Goal: Information Seeking & Learning: Learn about a topic

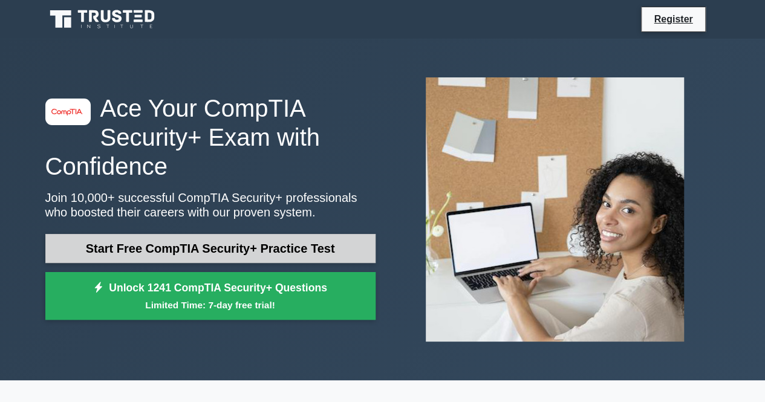
click at [259, 254] on link "Start Free CompTIA Security+ Practice Test" at bounding box center [210, 248] width 330 height 29
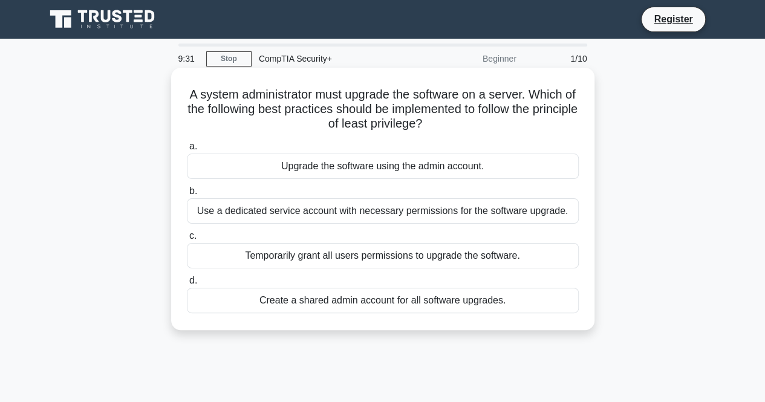
click at [453, 210] on div "Use a dedicated service account with necessary permissions for the software upg…" at bounding box center [383, 210] width 392 height 25
click at [187, 195] on input "b. Use a dedicated service account with necessary permissions for the software …" at bounding box center [187, 191] width 0 height 8
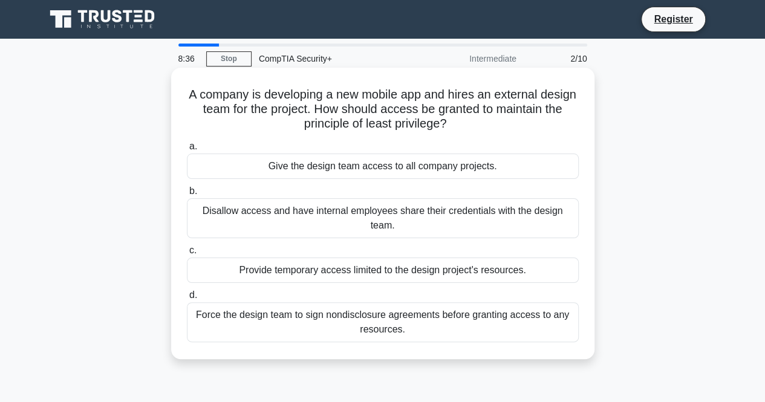
click at [410, 269] on div "Provide temporary access limited to the design project's resources." at bounding box center [383, 270] width 392 height 25
click at [187, 255] on input "c. Provide temporary access limited to the design project's resources." at bounding box center [187, 251] width 0 height 8
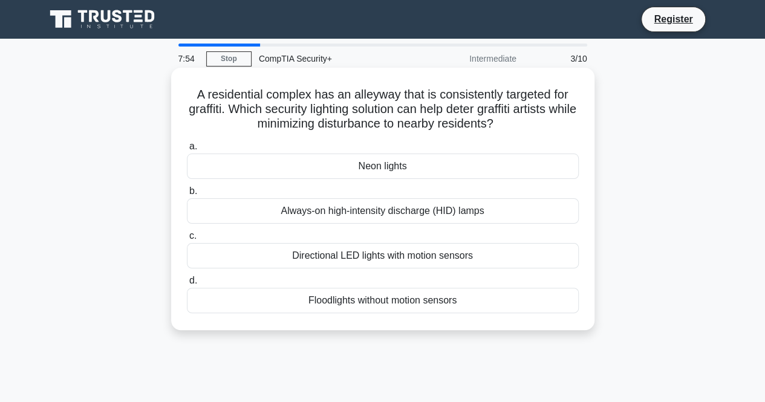
drag, startPoint x: 193, startPoint y: 92, endPoint x: 526, endPoint y: 125, distance: 334.1
click at [526, 125] on h5 "A residential complex has an alleyway that is consistently targeted for graffit…" at bounding box center [383, 109] width 394 height 45
copy h5 "A residential complex has an alleyway that is consistently targeted for graffit…"
click at [407, 216] on div "Always-on high-intensity discharge (HID) lamps" at bounding box center [383, 210] width 392 height 25
click at [187, 195] on input "b. Always-on high-intensity discharge (HID) lamps" at bounding box center [187, 191] width 0 height 8
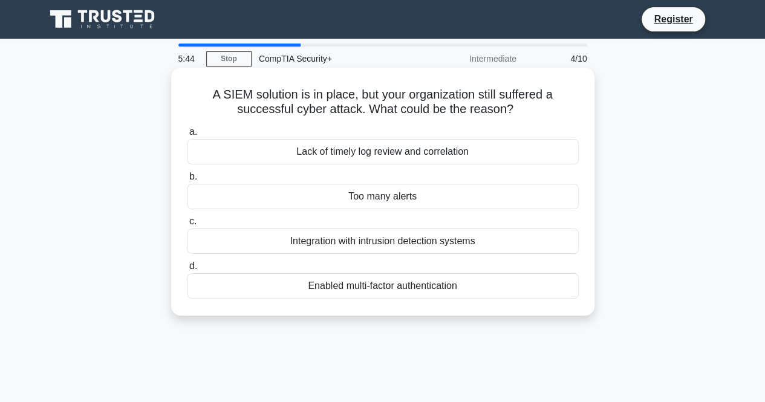
drag, startPoint x: 196, startPoint y: 97, endPoint x: 486, endPoint y: 289, distance: 347.8
click at [486, 289] on div "A SIEM solution is in place, but your organization still suffered a successful …" at bounding box center [383, 192] width 414 height 238
copy div "A SIEM solution is in place, but your organization still suffered a successful …"
click at [372, 238] on div "Integration with intrusion detection systems" at bounding box center [383, 241] width 392 height 25
click at [187, 226] on input "c. Integration with intrusion detection systems" at bounding box center [187, 222] width 0 height 8
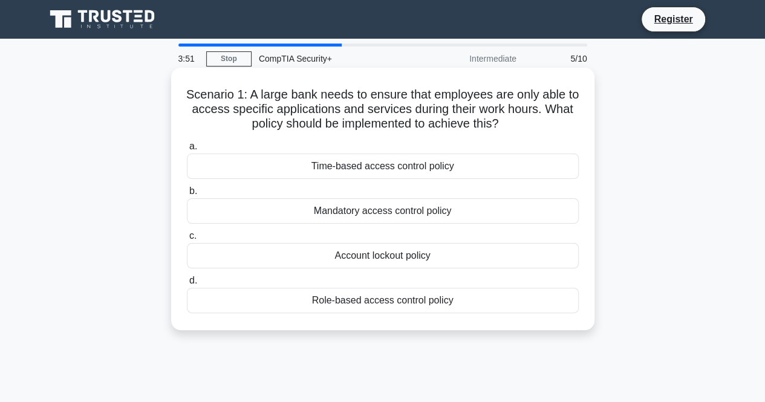
click at [394, 297] on div "Role-based access control policy" at bounding box center [383, 300] width 392 height 25
click at [187, 285] on input "d. Role-based access control policy" at bounding box center [187, 281] width 0 height 8
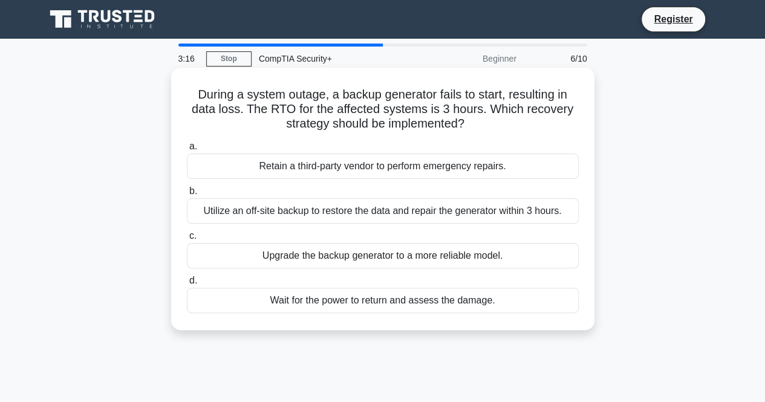
drag, startPoint x: 193, startPoint y: 90, endPoint x: 513, endPoint y: 311, distance: 388.4
click at [513, 311] on div "During a system outage, a backup generator fails to start, resulting in data lo…" at bounding box center [383, 199] width 414 height 253
copy div "During a system outage, a backup generator fails to start, resulting in data lo…"
click at [281, 208] on div "Utilize an off-site backup to restore the data and repair the generator within …" at bounding box center [383, 210] width 392 height 25
click at [187, 195] on input "b. Utilize an off-site backup to restore the data and repair the generator with…" at bounding box center [187, 191] width 0 height 8
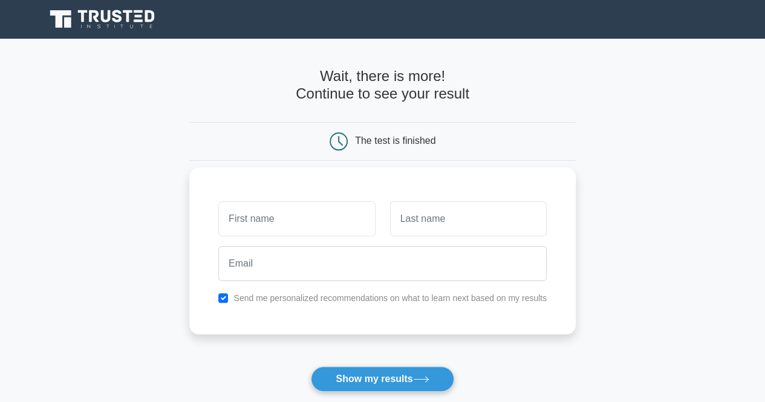
click at [346, 216] on input "text" at bounding box center [296, 218] width 157 height 35
type input "Odel"
click at [466, 219] on input "text" at bounding box center [468, 218] width 157 height 35
type input "Koboi"
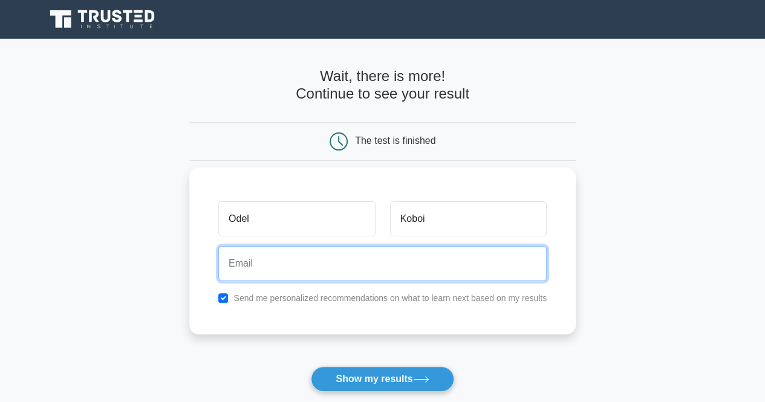
click at [383, 273] on input "email" at bounding box center [382, 263] width 328 height 35
type input "paulkoboichar@gmail.com"
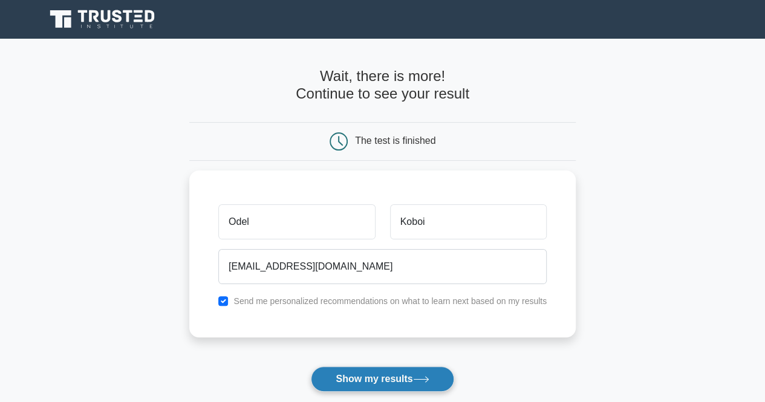
click at [401, 376] on button "Show my results" at bounding box center [382, 378] width 143 height 25
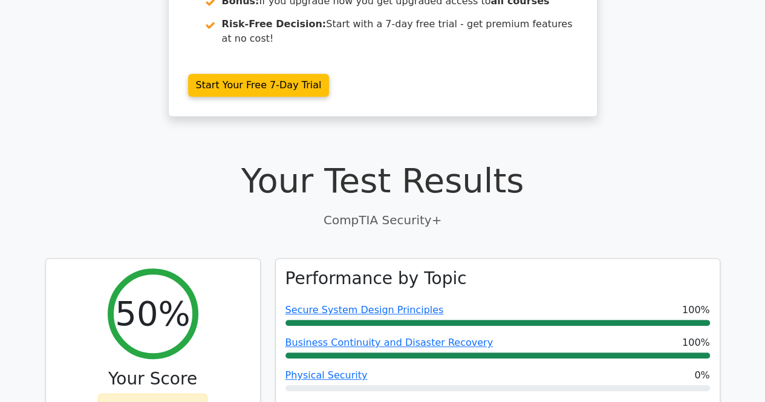
scroll to position [218, 0]
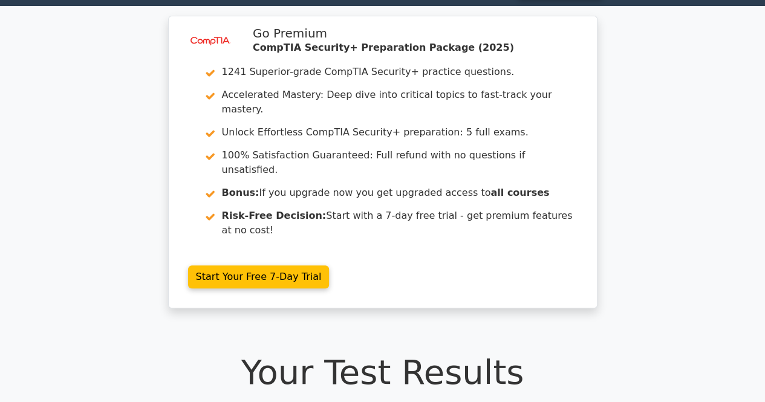
scroll to position [0, 0]
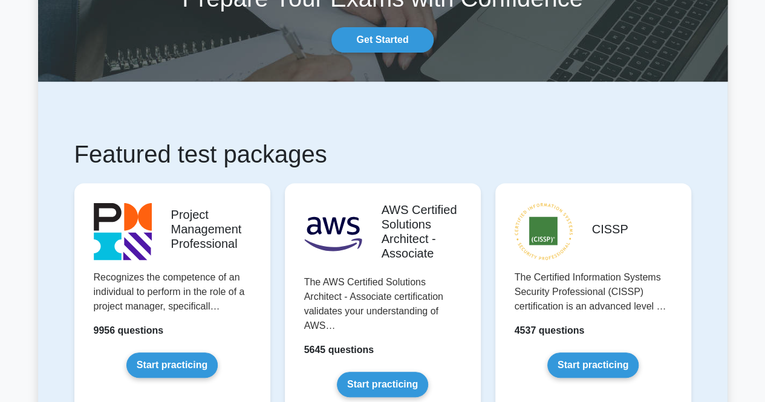
scroll to position [193, 0]
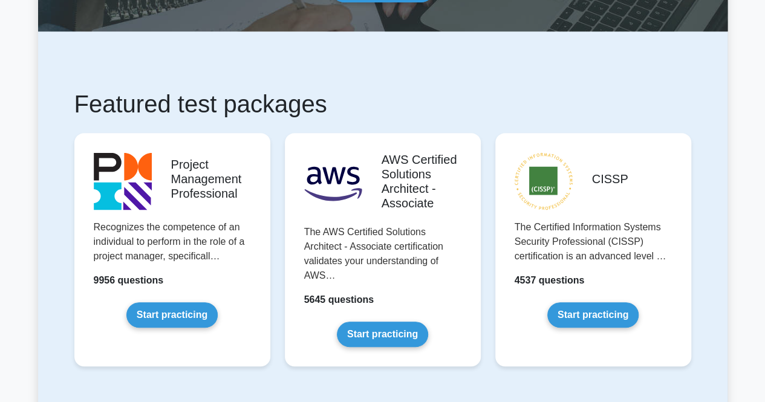
click at [488, 275] on div "CISSP The Certified Information Systems Security Professional (CISSP) certifica…" at bounding box center [593, 259] width 210 height 272
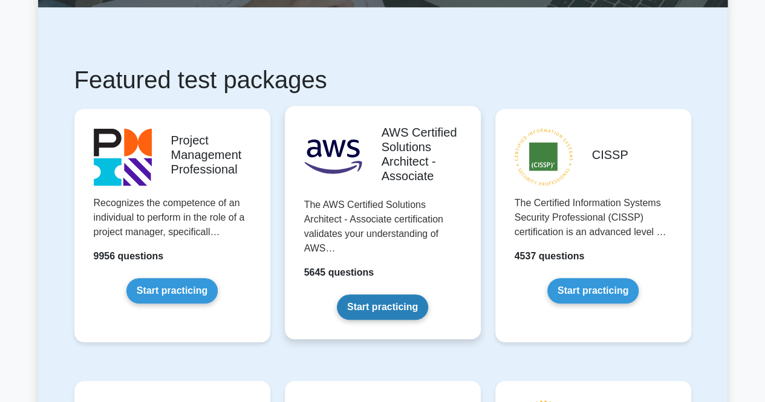
click at [390, 302] on link "Start practicing" at bounding box center [382, 306] width 91 height 25
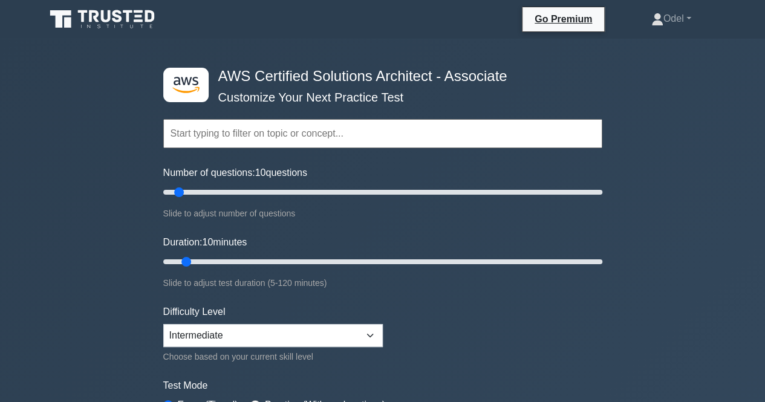
click at [100, 221] on div ".st0{fill:#252F3E;} .st1{fill-rule:evenodd;clip-rule:evenodd;fill:#FF9900;} AWS…" at bounding box center [382, 402] width 765 height 727
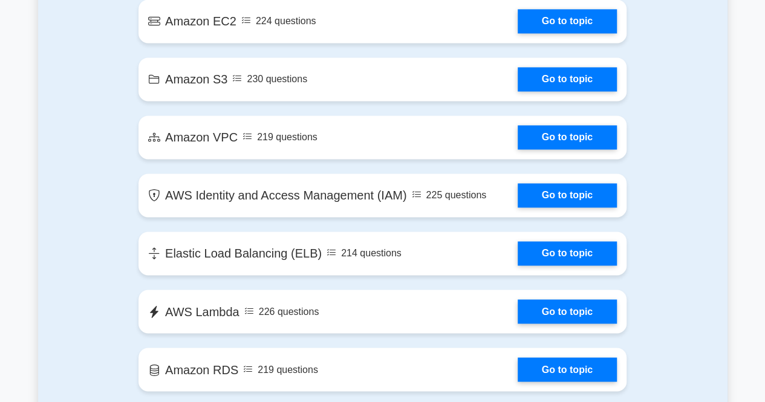
scroll to position [895, 0]
